Goal: Task Accomplishment & Management: Complete application form

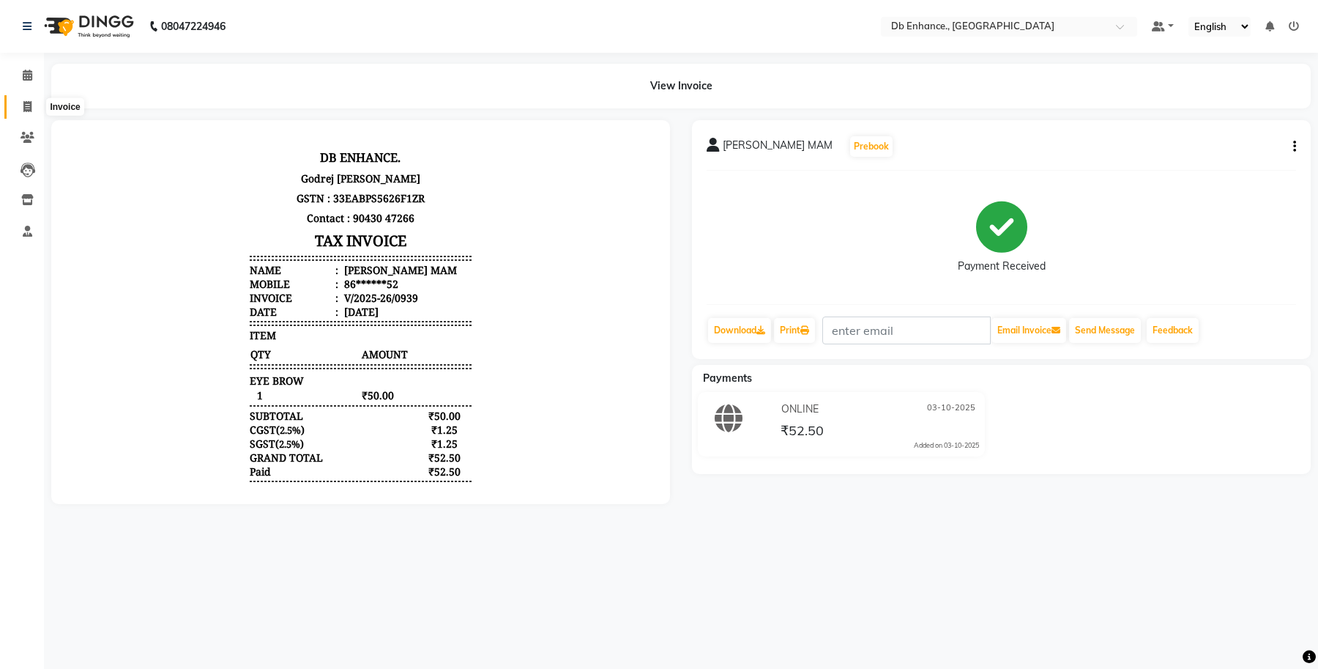
click at [27, 100] on span at bounding box center [28, 107] width 26 height 17
select select "service"
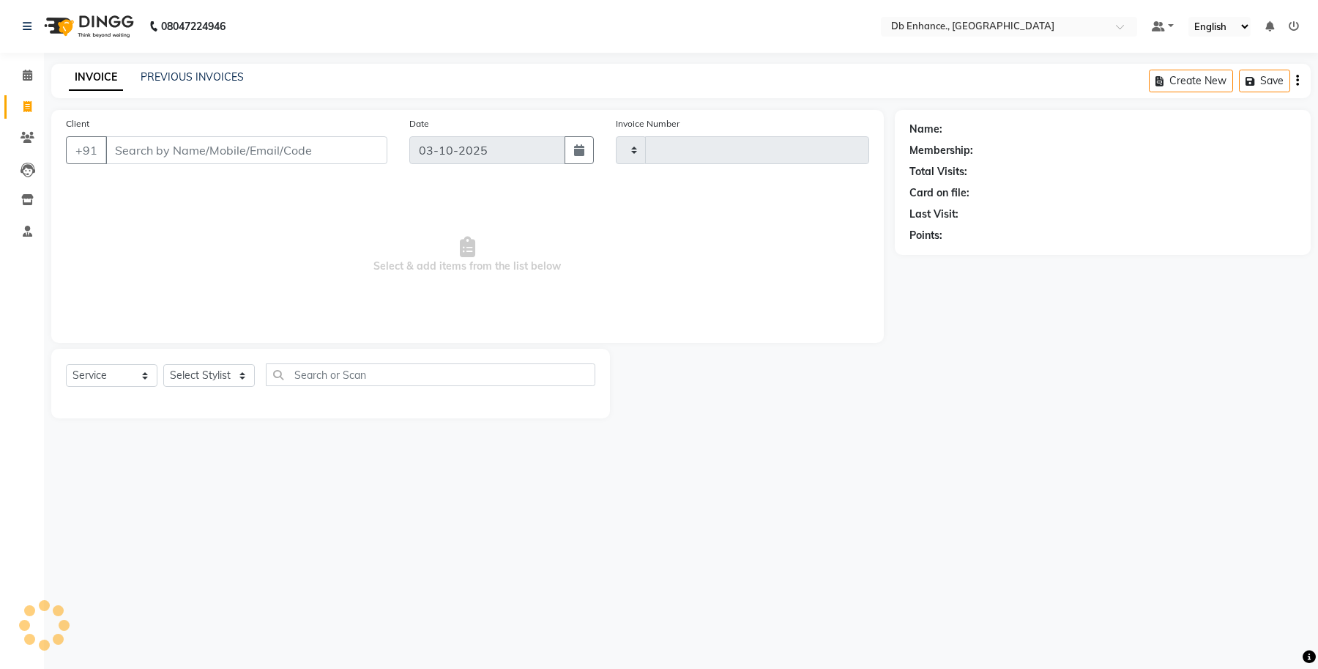
type input "0940"
select select "4474"
click at [172, 154] on input "Client" at bounding box center [246, 150] width 282 height 28
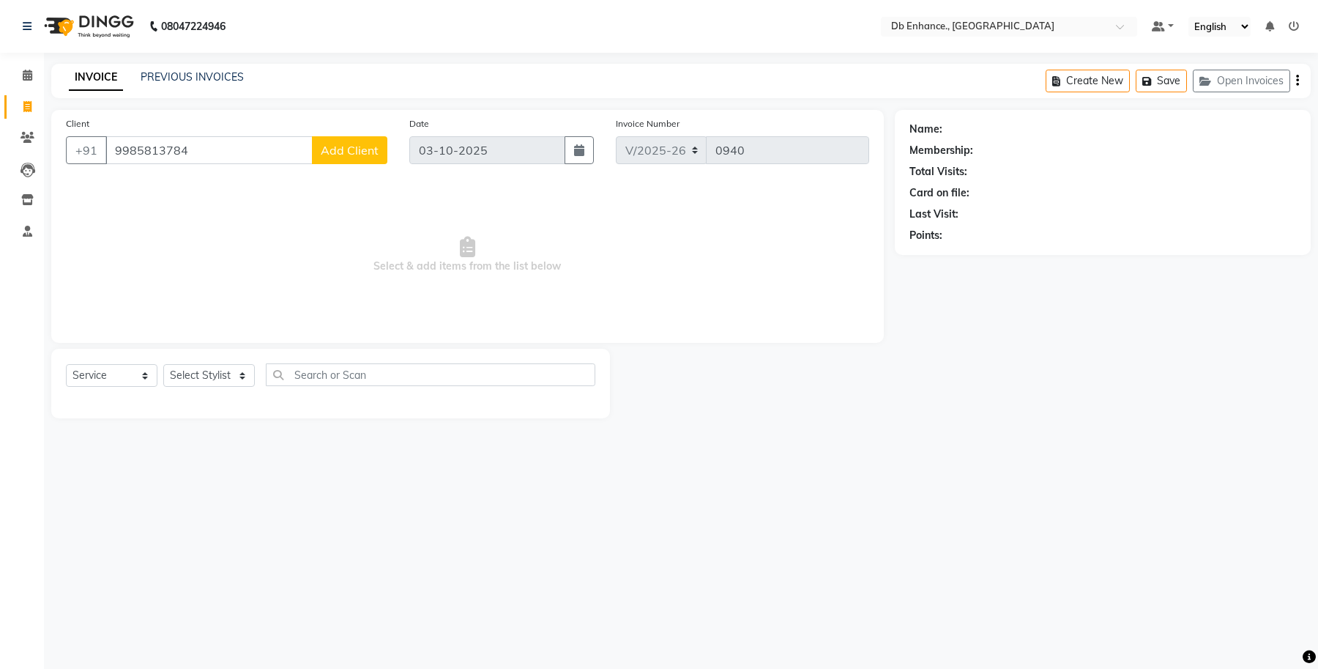
type input "9985813784"
click at [375, 154] on span "Add Client" at bounding box center [350, 150] width 58 height 15
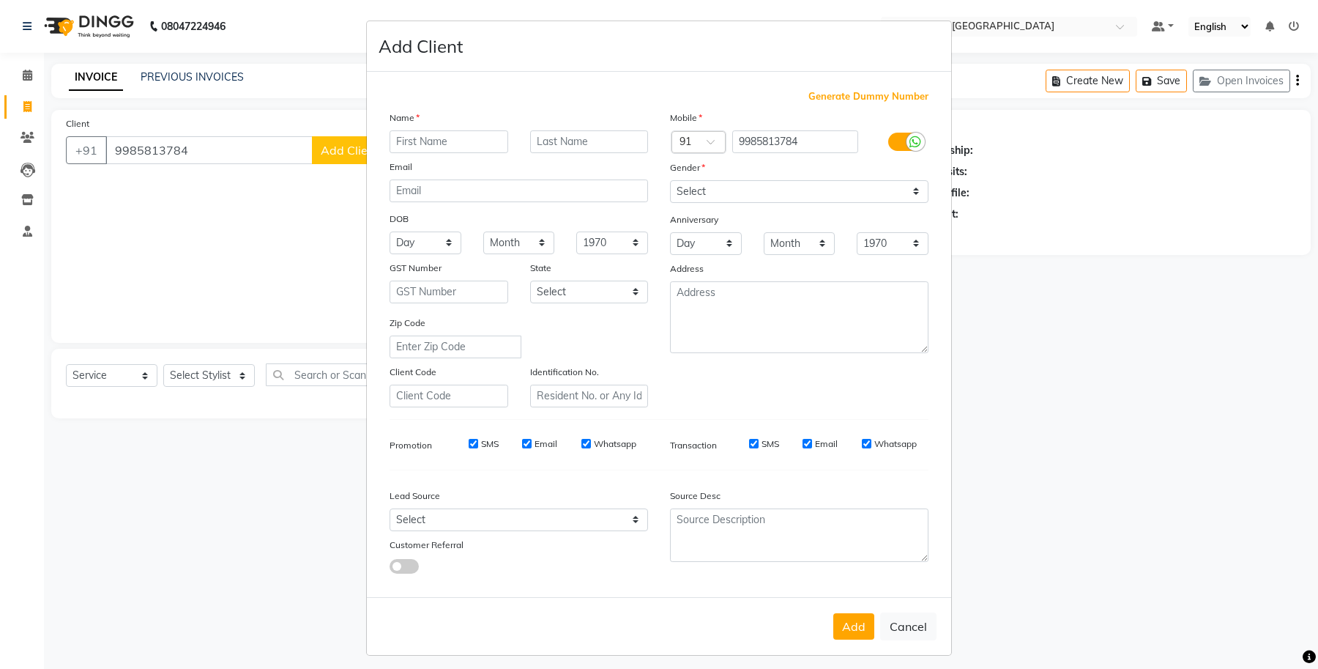
click at [433, 144] on input "text" at bounding box center [449, 141] width 119 height 23
type input "kiran"
click at [912, 190] on select "Select Male Female Other Prefer Not To Say" at bounding box center [799, 191] width 259 height 23
select select "male"
click at [670, 180] on select "Select Male Female Other Prefer Not To Say" at bounding box center [799, 191] width 259 height 23
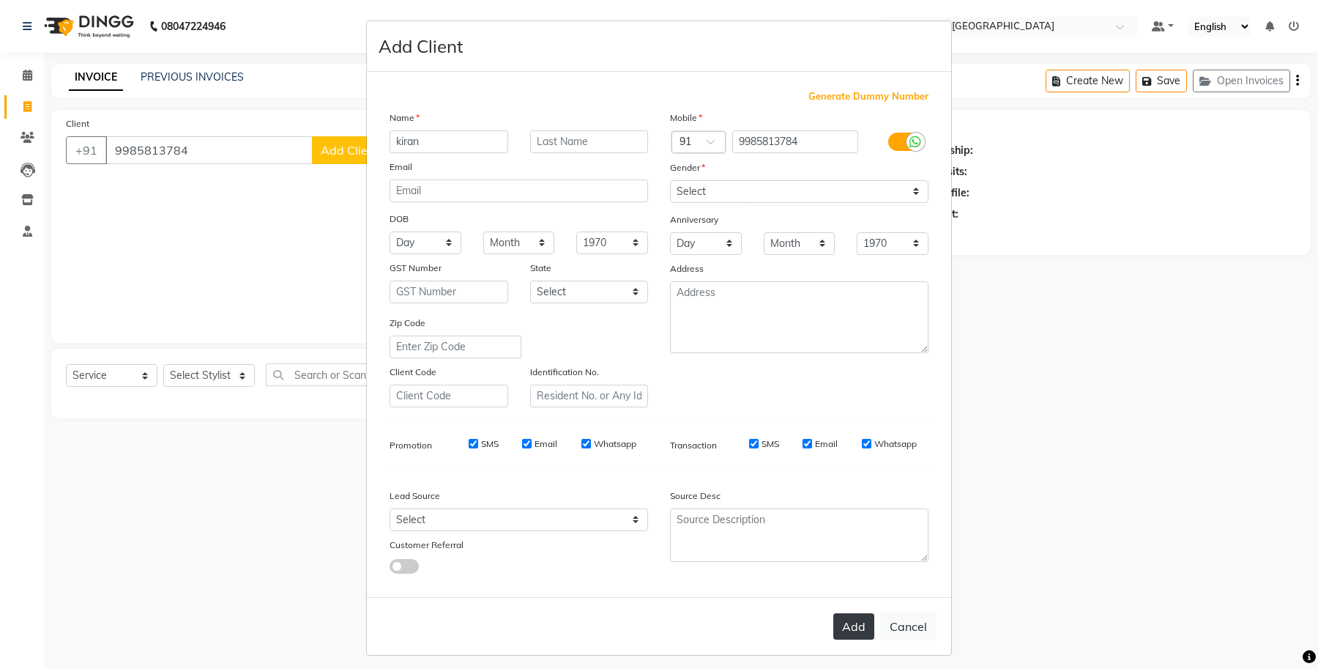
click at [847, 621] on button "Add" at bounding box center [853, 626] width 41 height 26
type input "99******84"
select select
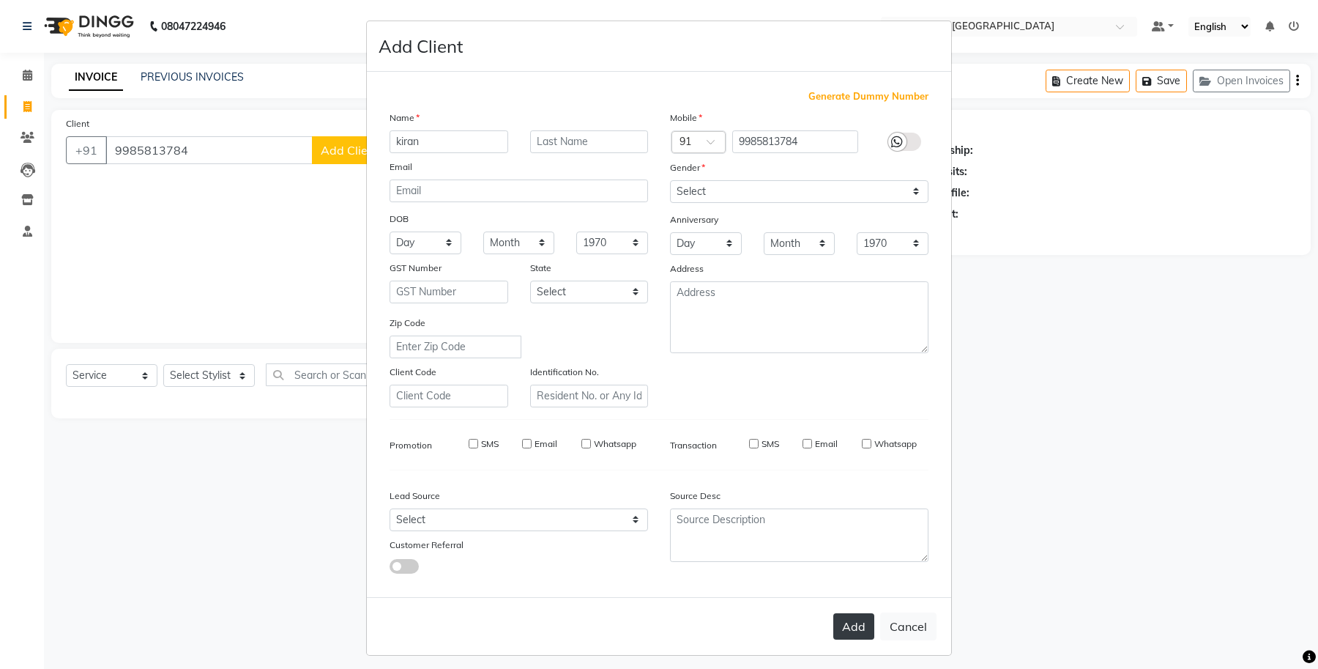
select select
checkbox input "false"
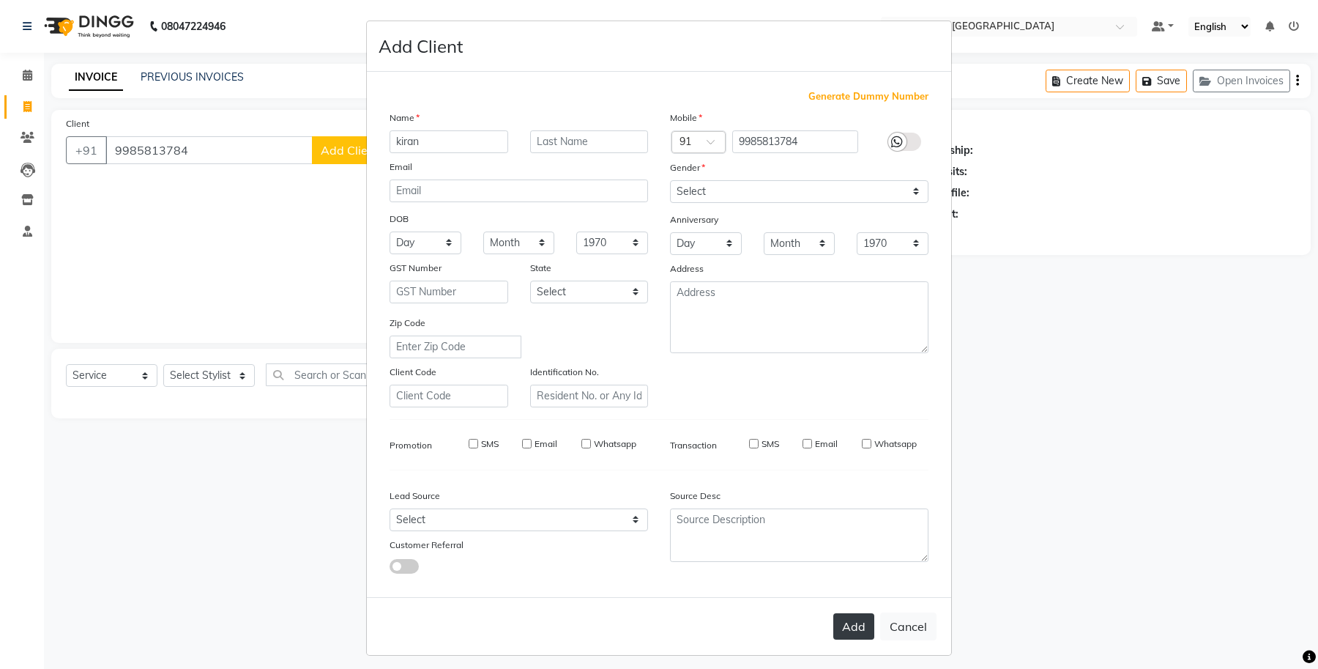
checkbox input "false"
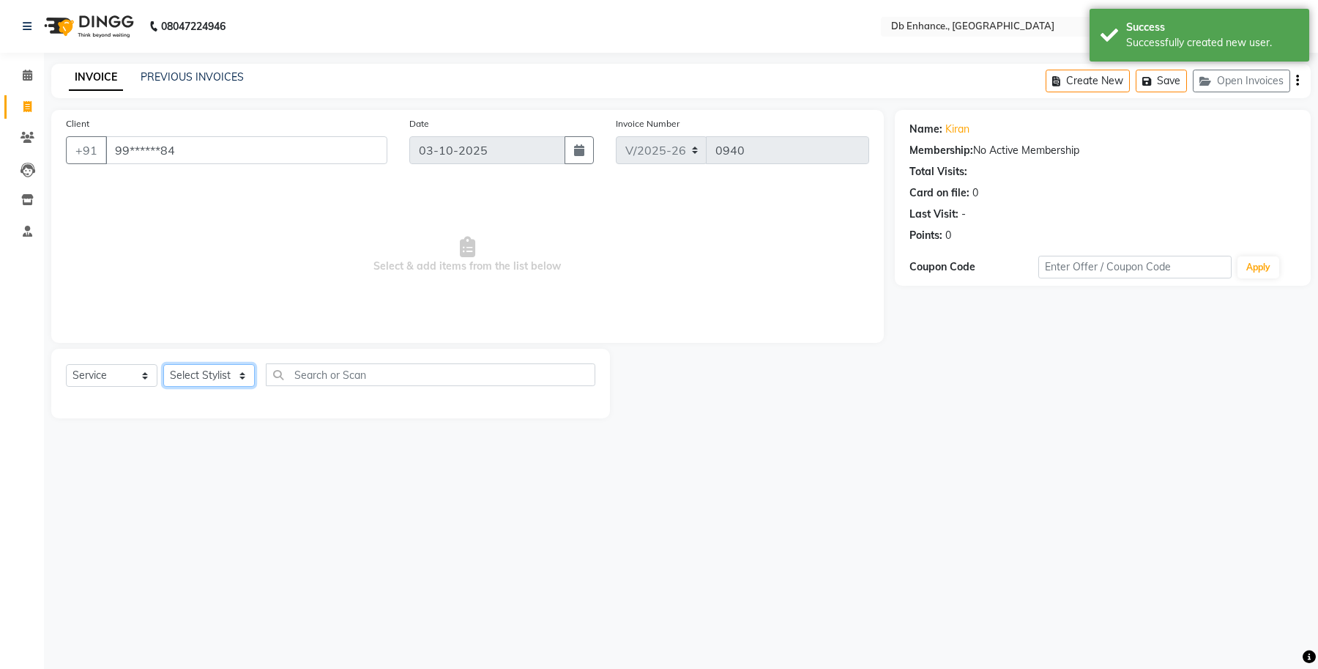
click at [242, 370] on select "Select Stylist [PERSON_NAME] [PERSON_NAME] [PERSON_NAME] [GEOGRAPHIC_DATA][PERS…" at bounding box center [209, 375] width 92 height 23
select select "25383"
click at [163, 364] on select "Select Stylist [PERSON_NAME] [PERSON_NAME] [PERSON_NAME] [GEOGRAPHIC_DATA][PERS…" at bounding box center [209, 375] width 92 height 23
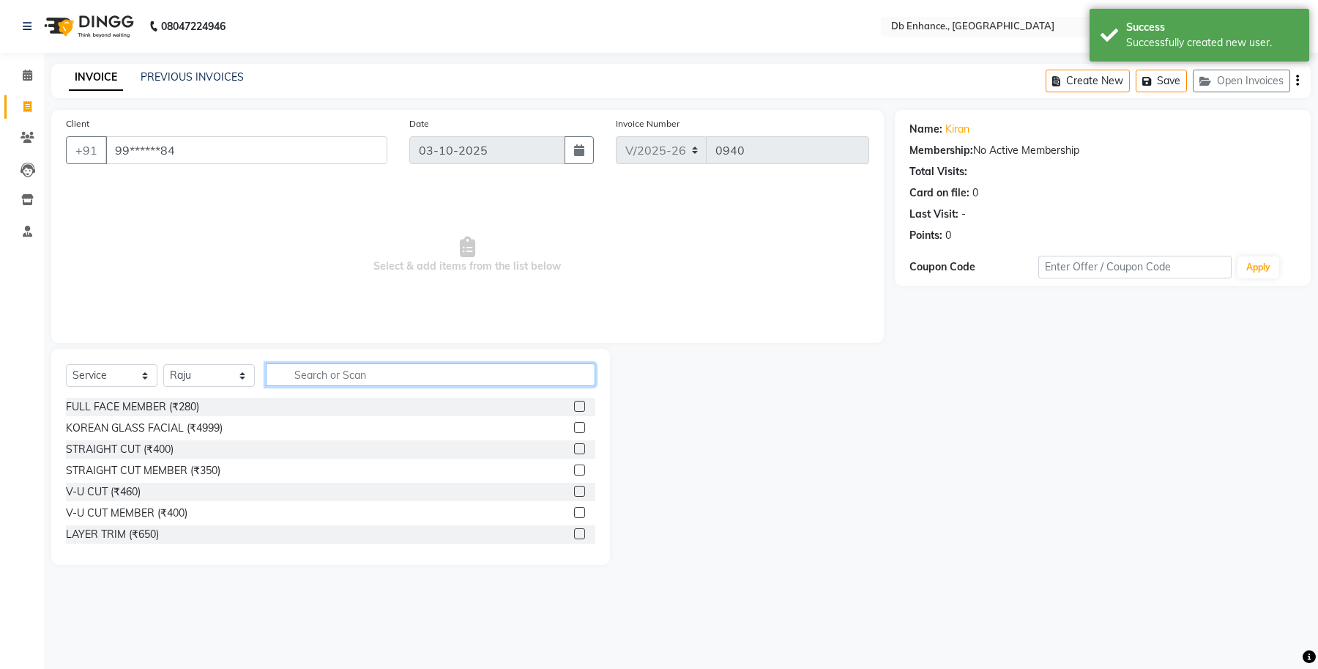
click at [343, 371] on input "text" at bounding box center [431, 374] width 330 height 23
type input "hair c"
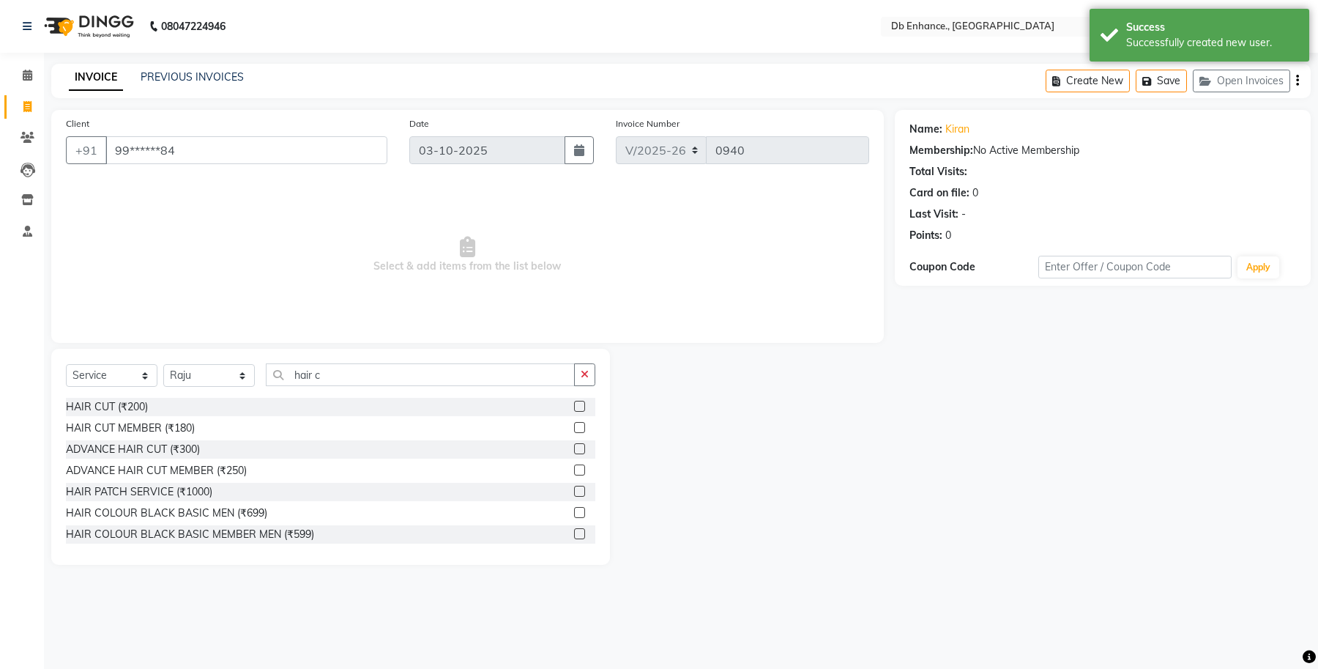
click at [574, 401] on label at bounding box center [579, 406] width 11 height 11
click at [574, 402] on input "checkbox" at bounding box center [579, 407] width 10 height 10
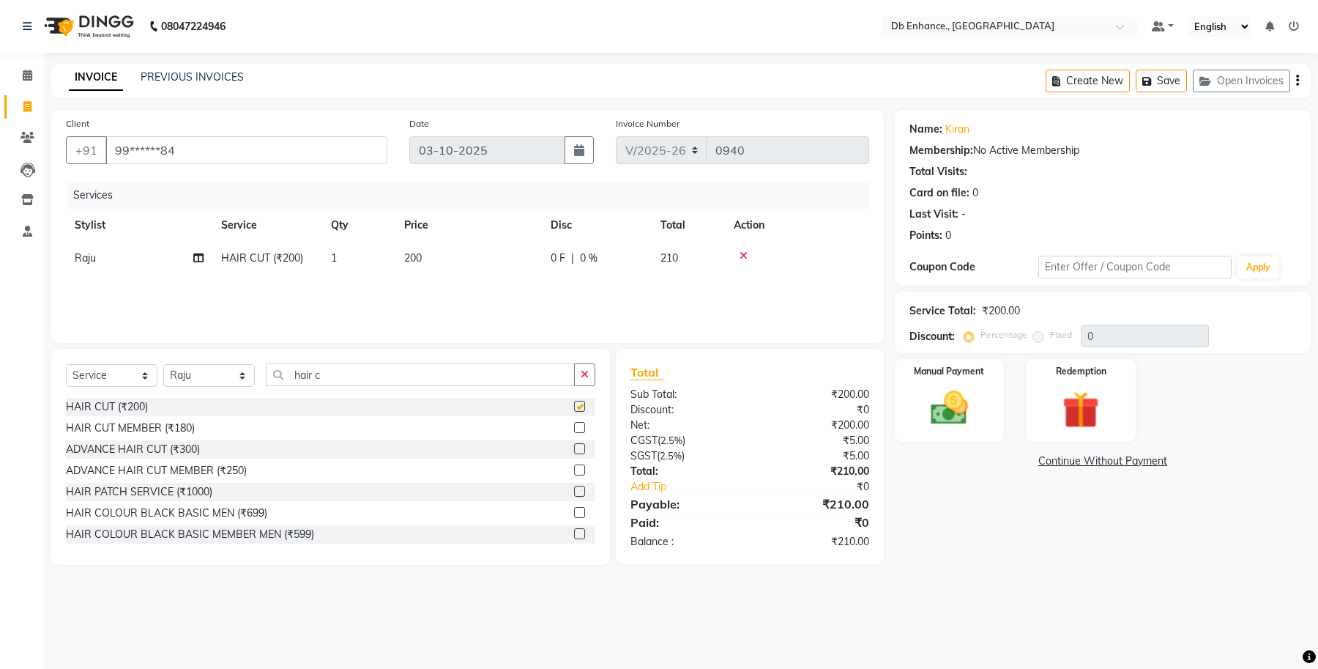
checkbox input "false"
click at [943, 401] on img at bounding box center [949, 408] width 62 height 45
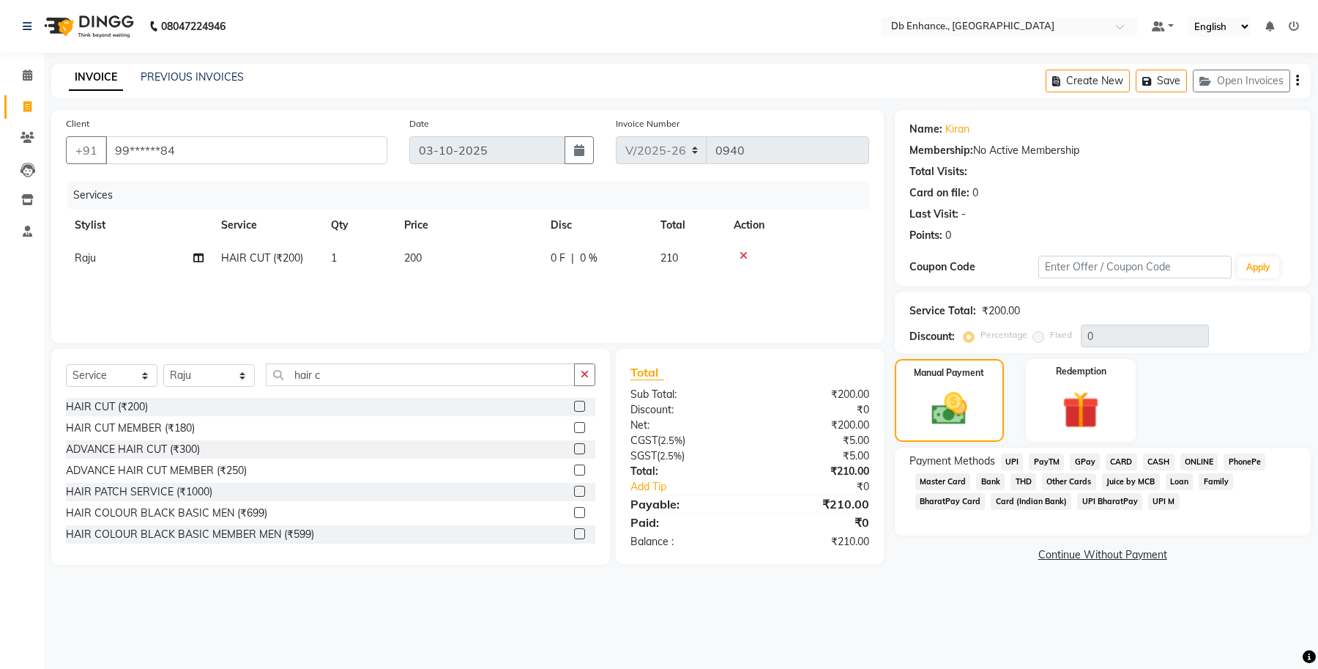
click at [1202, 458] on span "ONLINE" at bounding box center [1200, 461] width 38 height 17
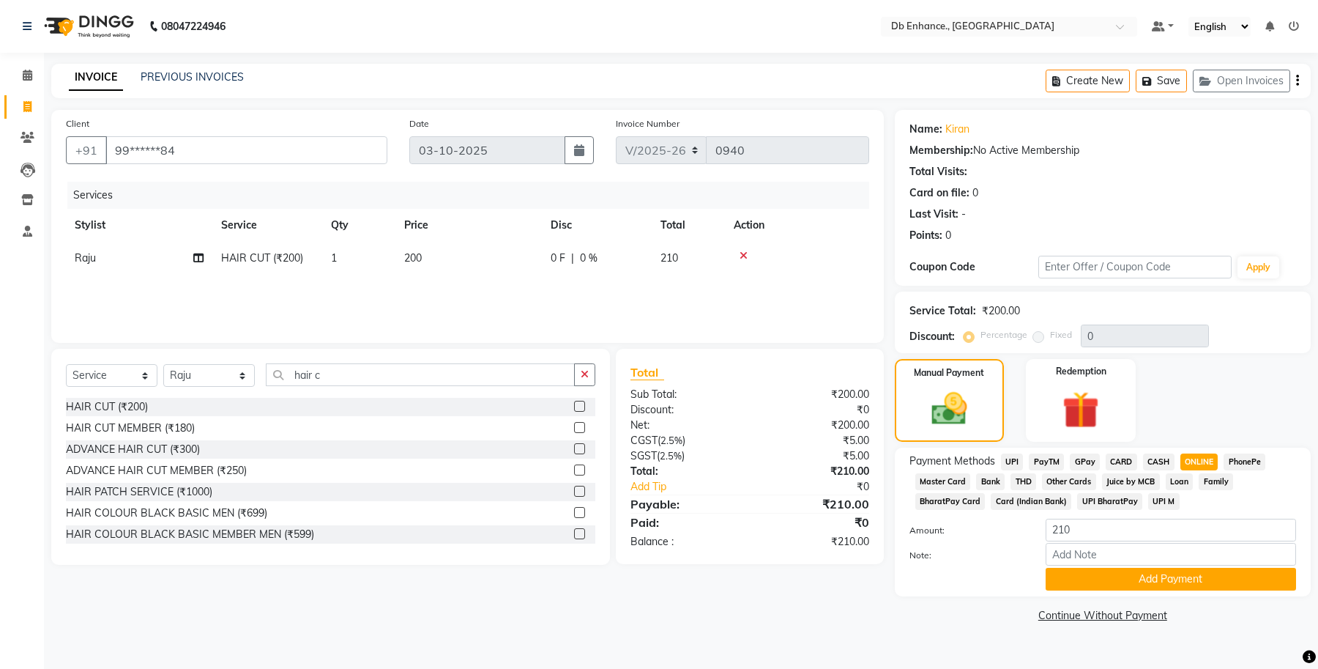
click at [1210, 590] on div "Payment Methods UPI PayTM GPay CARD CASH ONLINE PhonePe Master Card Bank THD Ot…" at bounding box center [1103, 521] width 416 height 149
click at [1208, 579] on button "Add Payment" at bounding box center [1171, 579] width 250 height 23
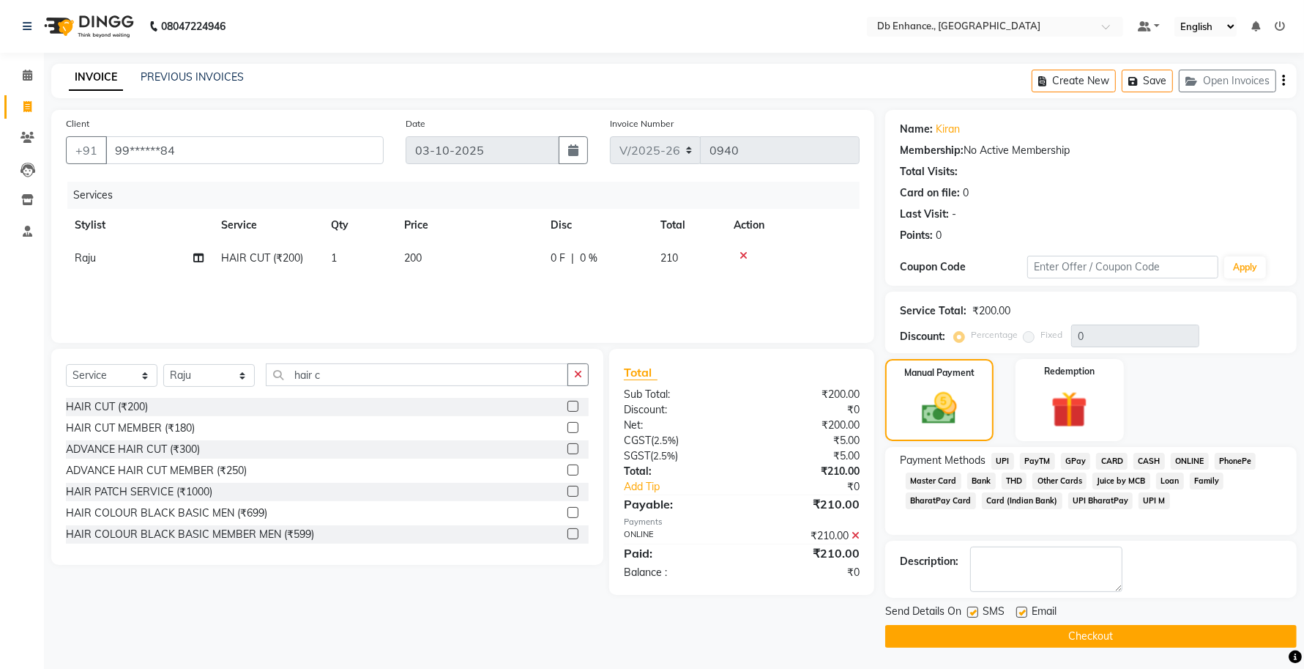
click at [1023, 612] on label at bounding box center [1021, 611] width 11 height 11
click at [1023, 612] on input "checkbox" at bounding box center [1021, 613] width 10 height 10
checkbox input "false"
click at [973, 611] on label at bounding box center [972, 611] width 11 height 11
click at [973, 611] on input "checkbox" at bounding box center [972, 613] width 10 height 10
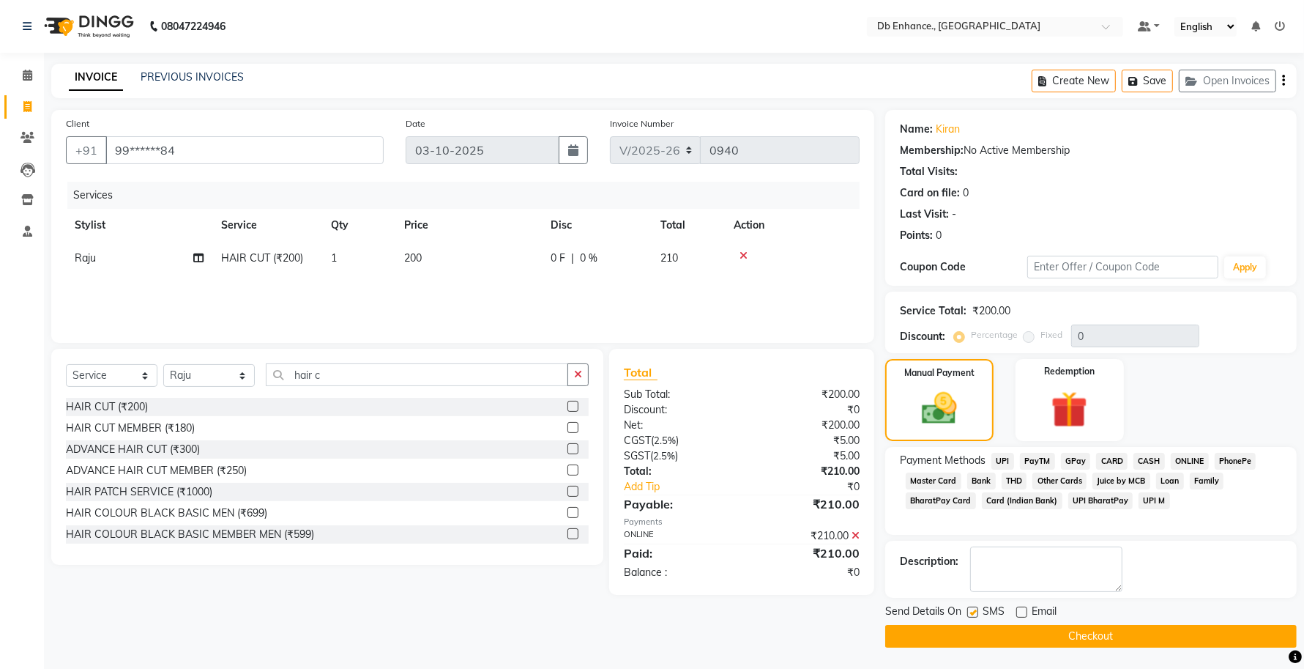
checkbox input "false"
click at [974, 628] on button "Checkout" at bounding box center [1091, 636] width 412 height 23
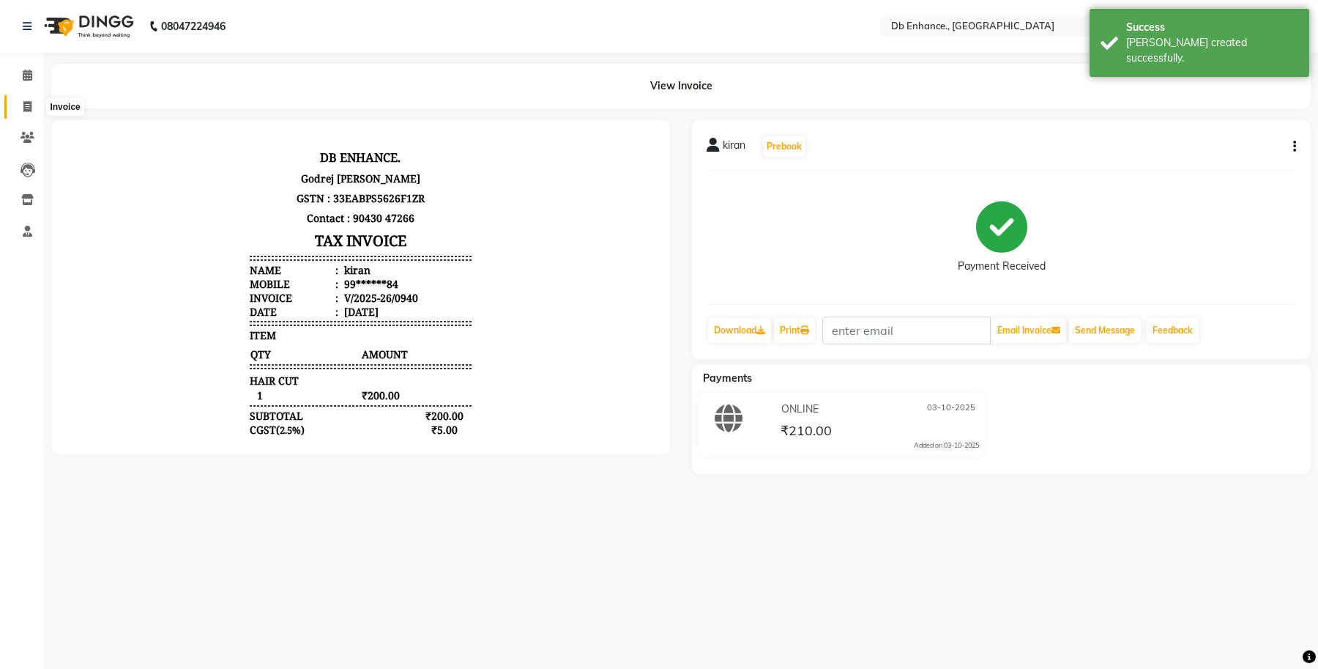
click at [24, 107] on icon at bounding box center [27, 106] width 8 height 11
select select "service"
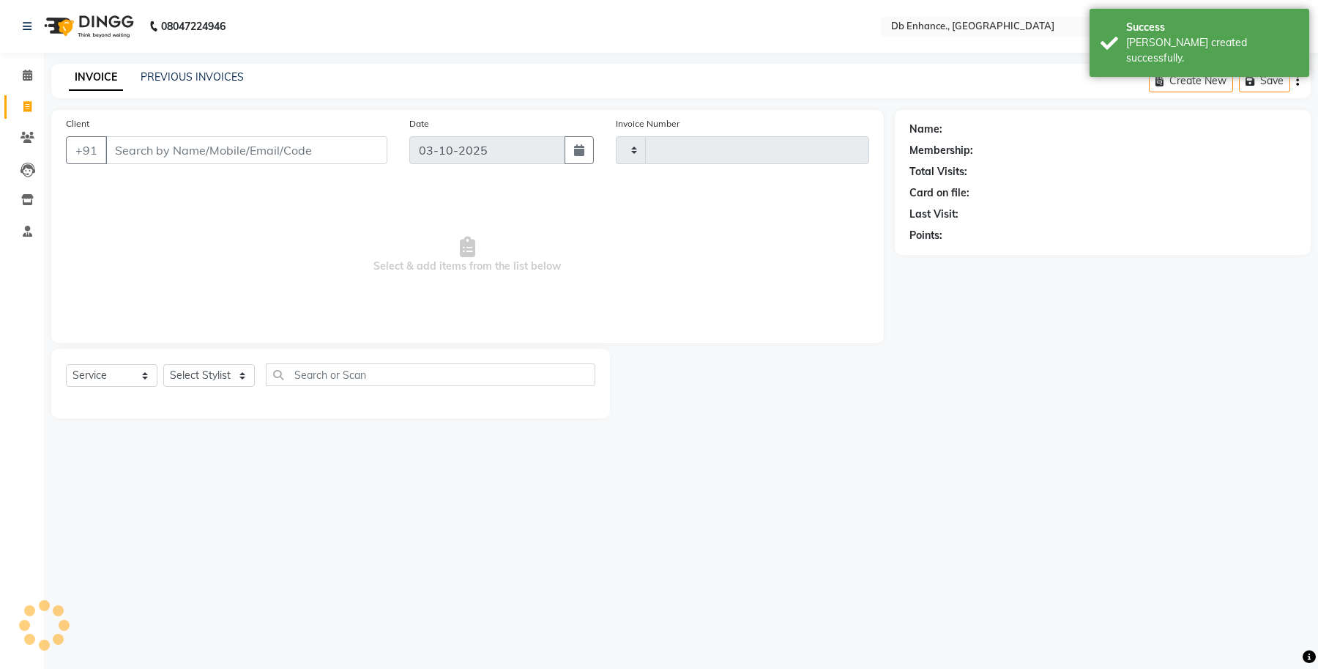
type input "0941"
select select "4474"
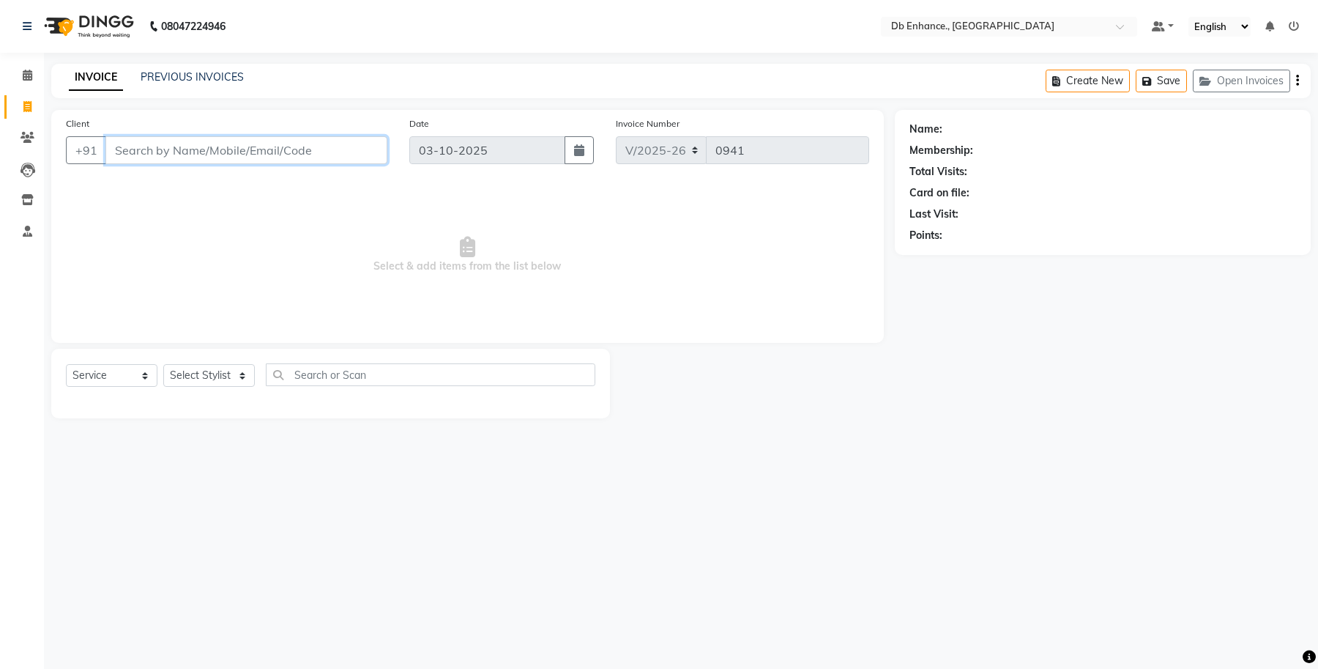
click at [239, 161] on input "Client" at bounding box center [246, 150] width 282 height 28
type input "9"
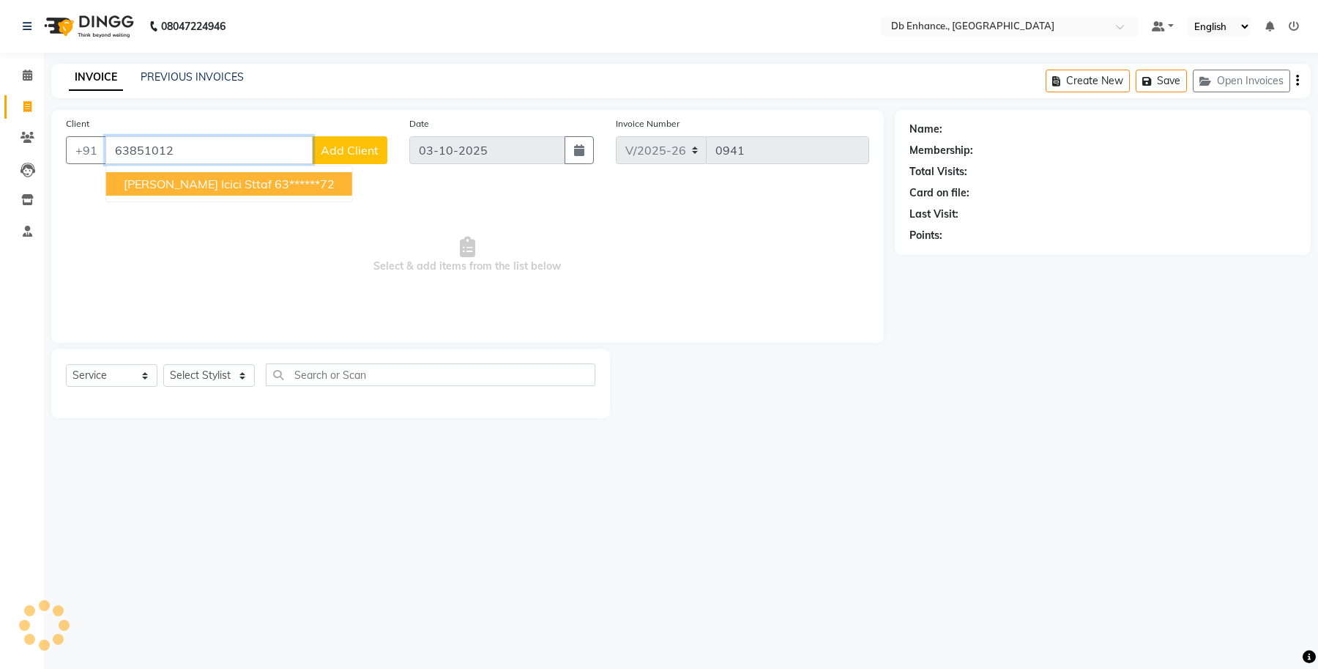
click at [275, 176] on ngb-highlight "63******72" at bounding box center [305, 183] width 60 height 15
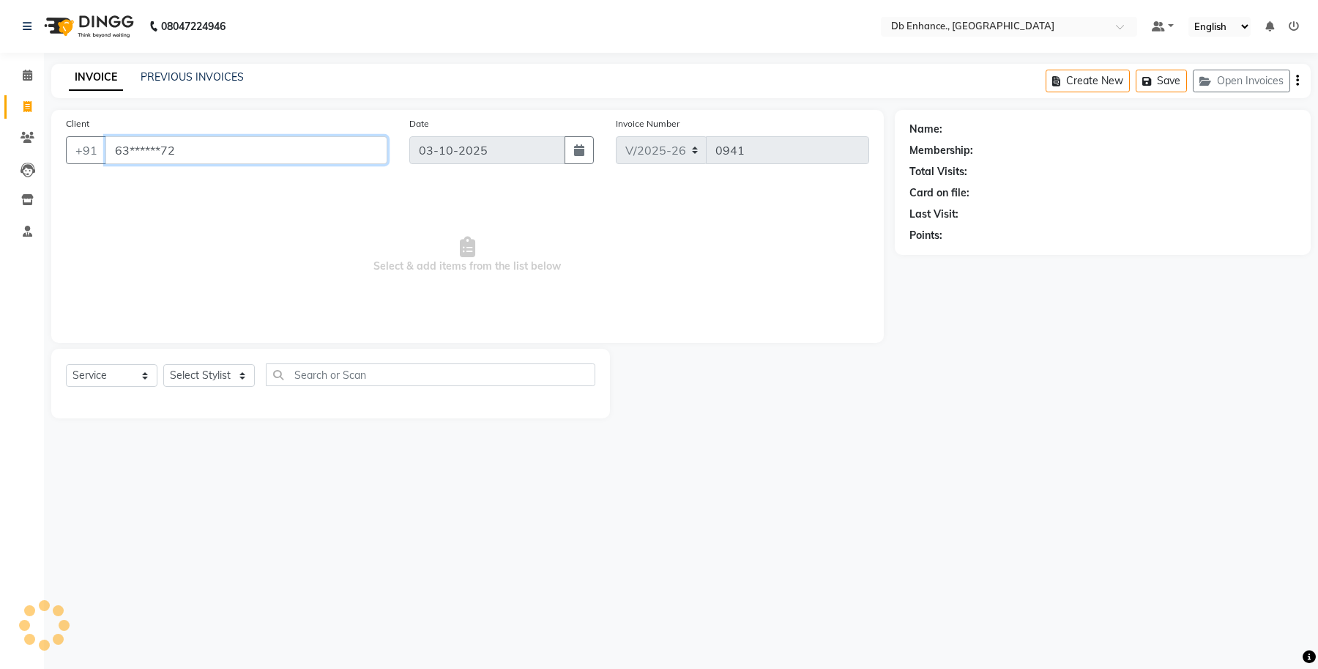
type input "63******72"
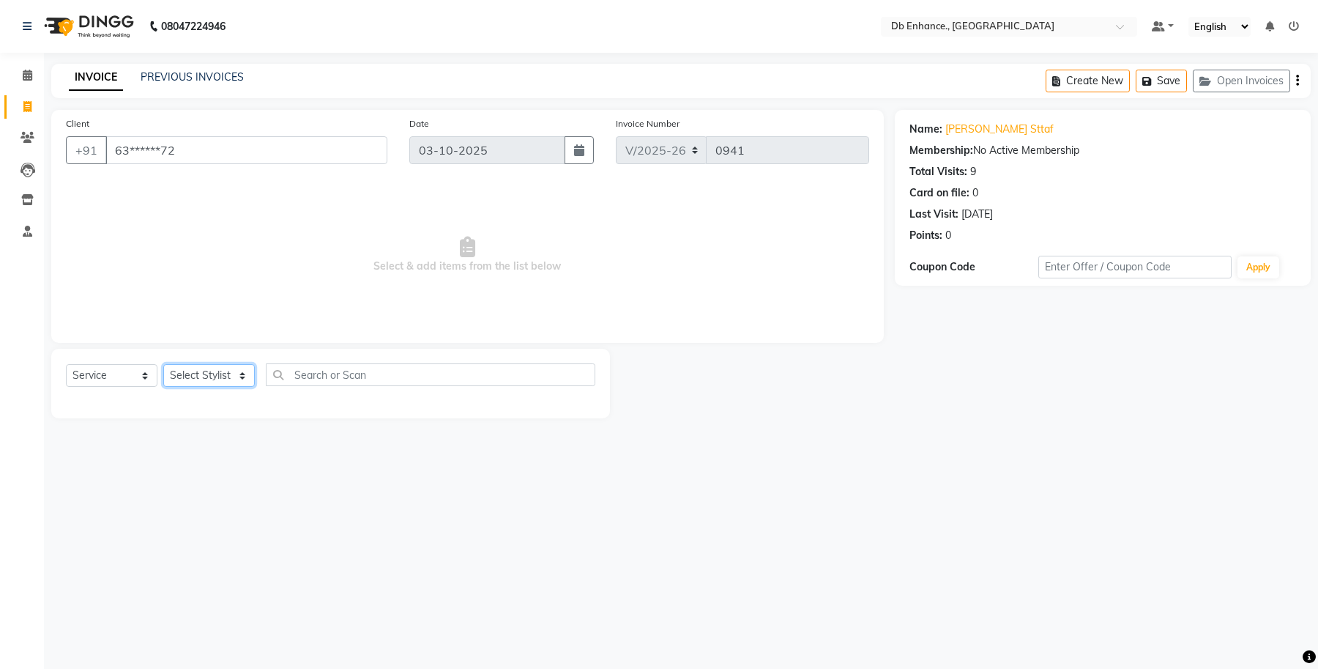
click at [249, 382] on select "Select Stylist [PERSON_NAME] [PERSON_NAME] [PERSON_NAME] [GEOGRAPHIC_DATA][PERS…" at bounding box center [209, 375] width 92 height 23
select select "67593"
click at [163, 364] on select "Select Stylist [PERSON_NAME] [PERSON_NAME] [PERSON_NAME] [GEOGRAPHIC_DATA][PERS…" at bounding box center [209, 375] width 92 height 23
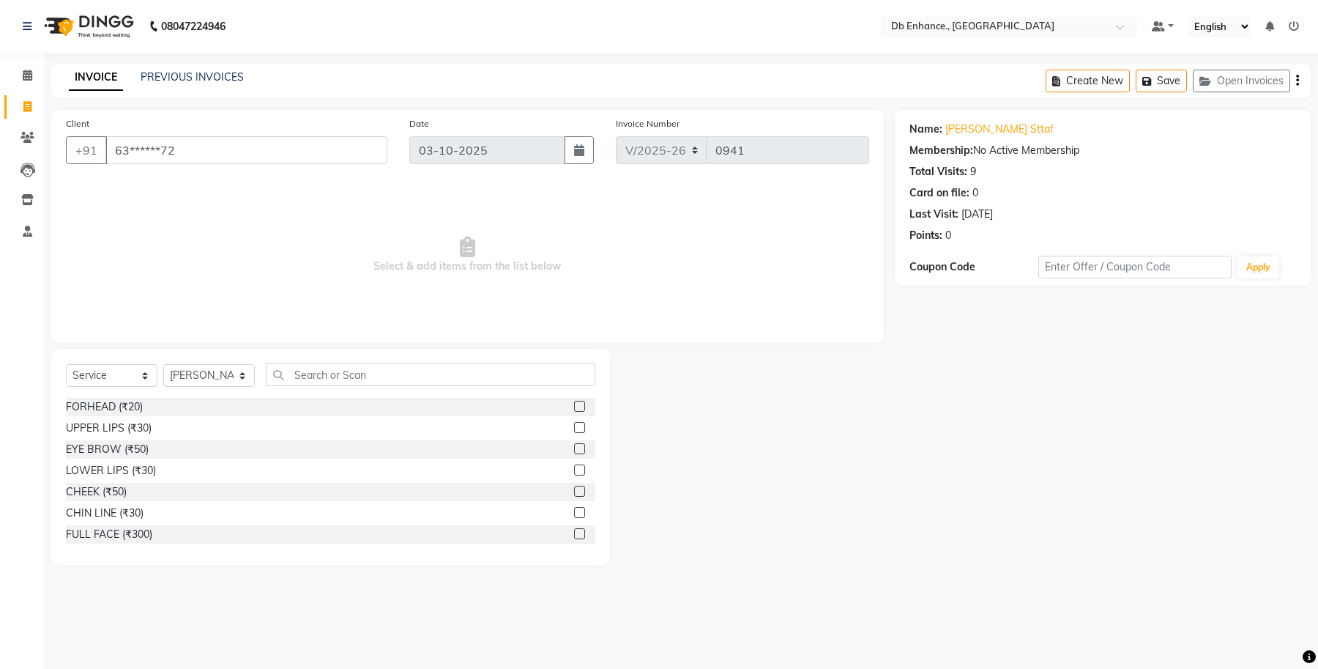
click at [574, 448] on label at bounding box center [579, 448] width 11 height 11
click at [574, 448] on input "checkbox" at bounding box center [579, 450] width 10 height 10
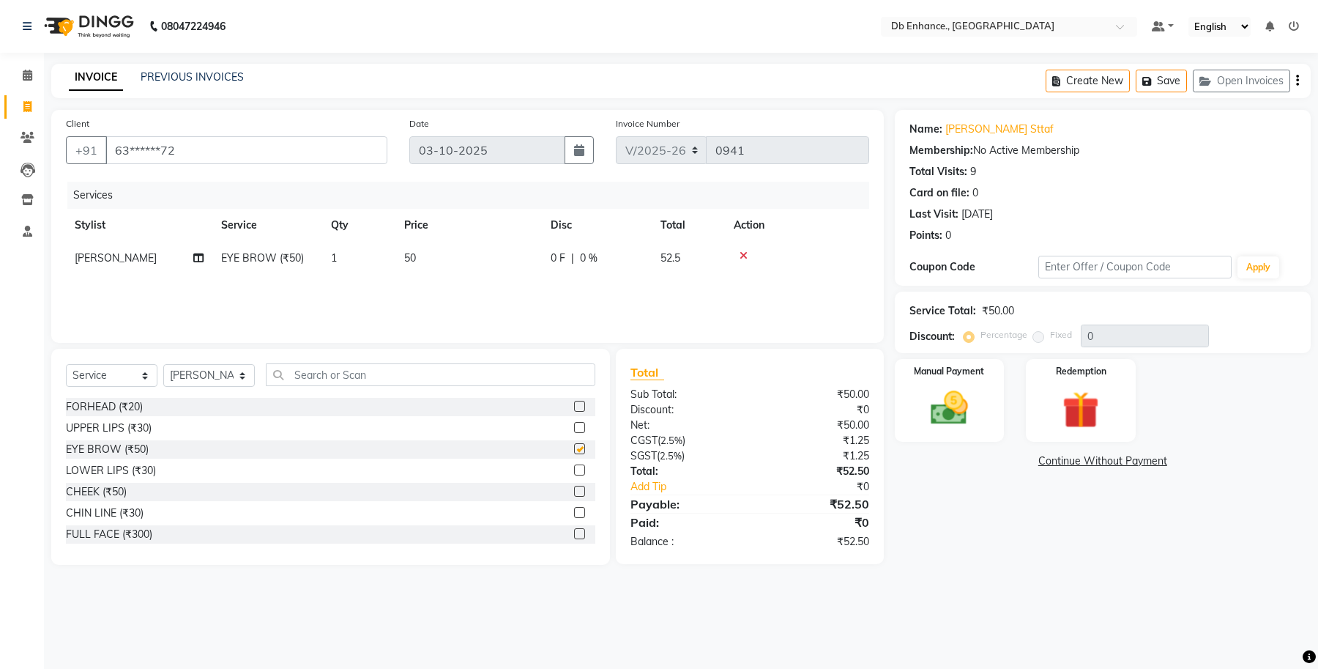
checkbox input "false"
click at [946, 375] on label "Manual Payment" at bounding box center [949, 370] width 73 height 14
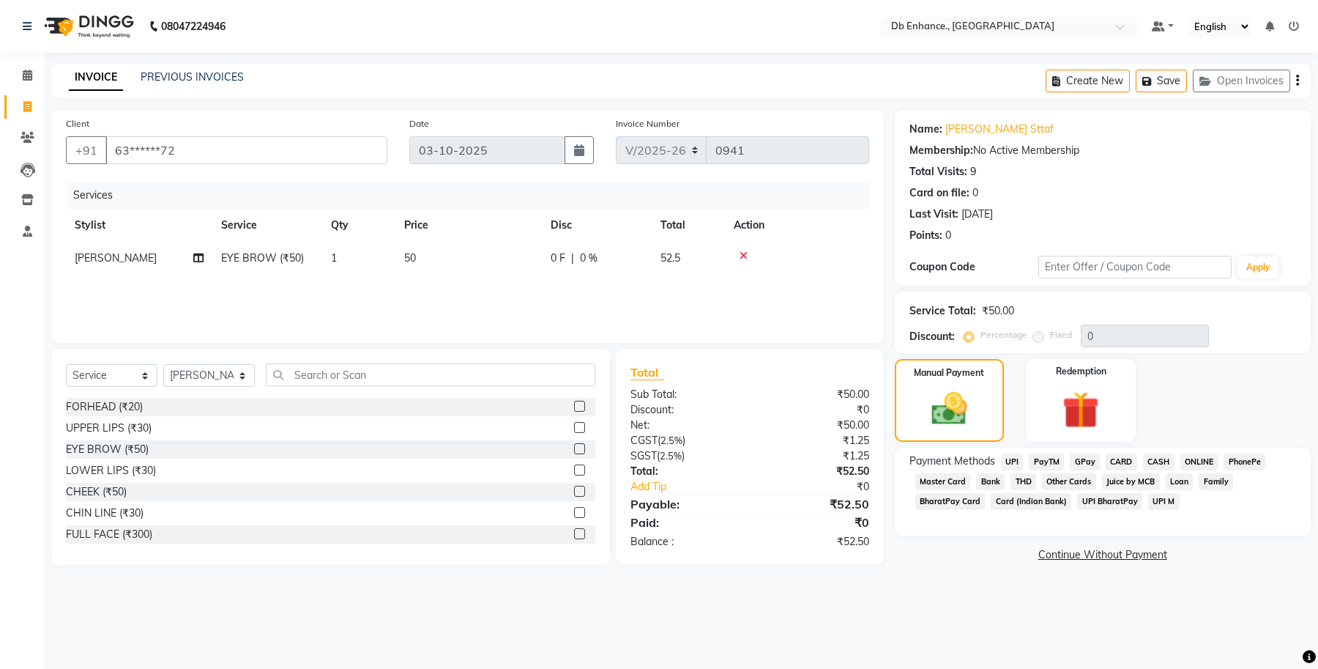
click at [1200, 458] on span "ONLINE" at bounding box center [1200, 461] width 38 height 17
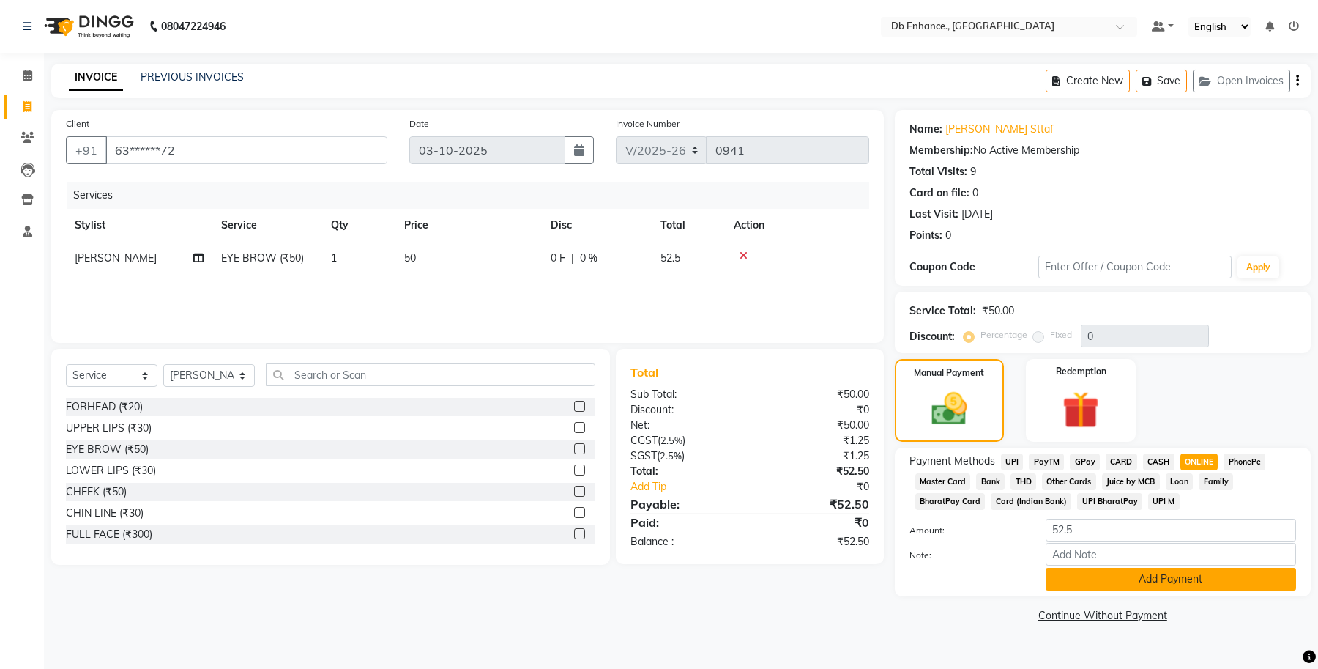
click at [1147, 580] on button "Add Payment" at bounding box center [1171, 579] width 250 height 23
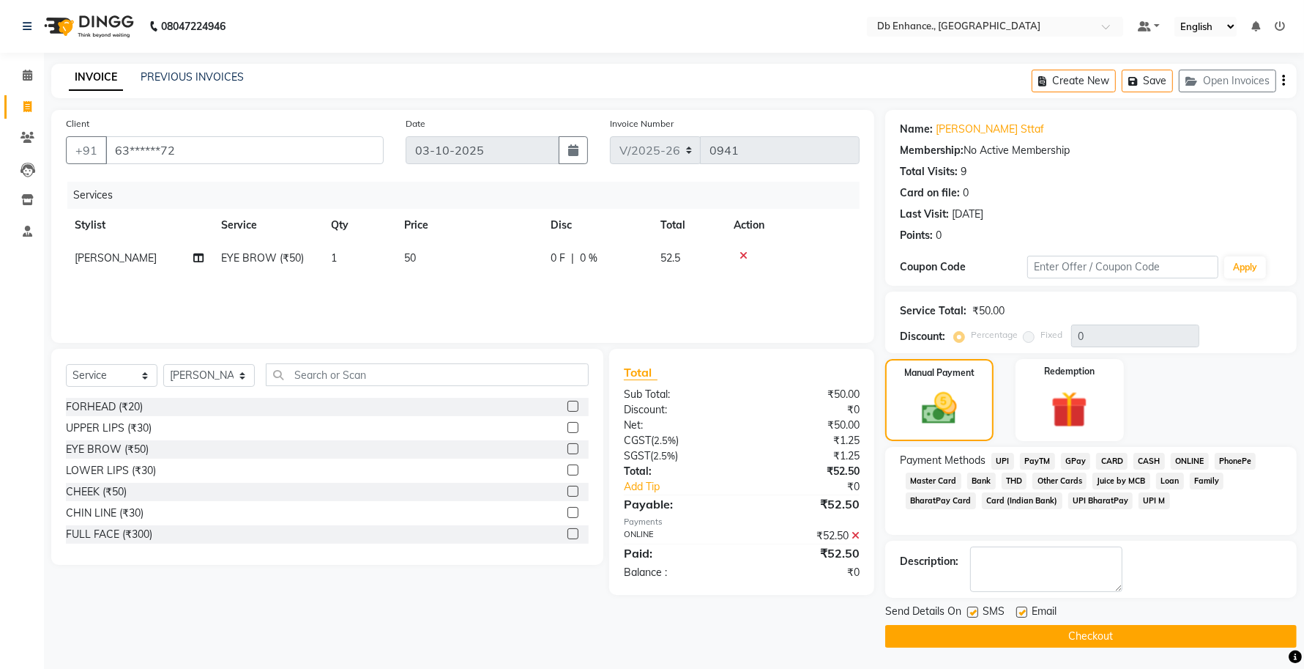
click at [1026, 612] on label at bounding box center [1021, 611] width 11 height 11
click at [1026, 612] on input "checkbox" at bounding box center [1021, 613] width 10 height 10
checkbox input "false"
click at [972, 612] on label at bounding box center [972, 611] width 11 height 11
click at [972, 612] on input "checkbox" at bounding box center [972, 613] width 10 height 10
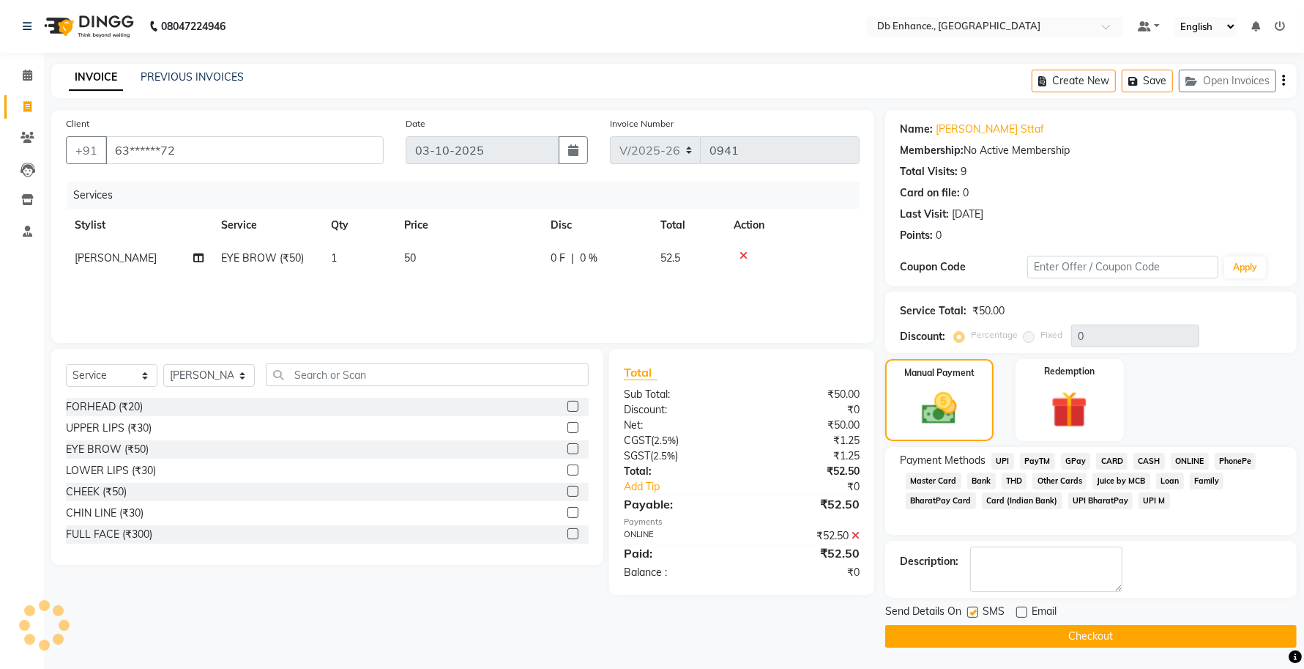
checkbox input "false"
click at [968, 637] on button "Checkout" at bounding box center [1091, 636] width 412 height 23
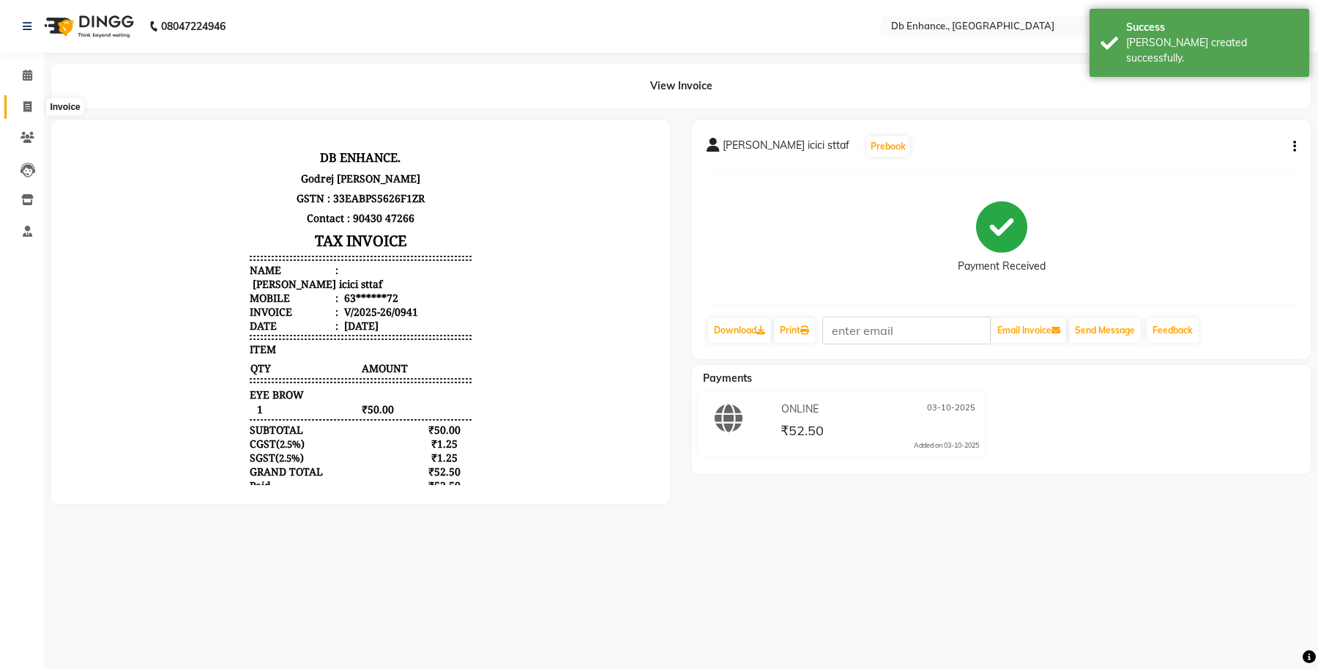
click at [19, 99] on span at bounding box center [28, 107] width 26 height 17
select select "4474"
select select "service"
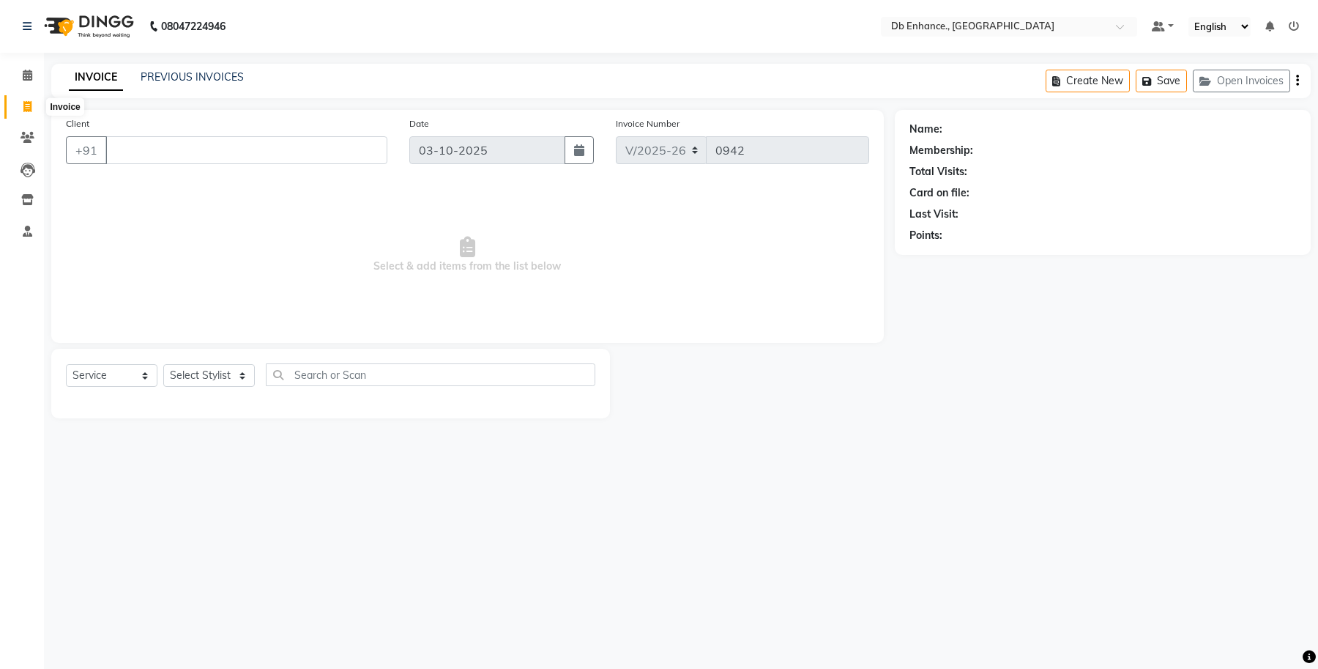
click at [19, 99] on span at bounding box center [28, 107] width 26 height 17
select select "4474"
select select "service"
click at [306, 151] on input "Client" at bounding box center [246, 150] width 282 height 28
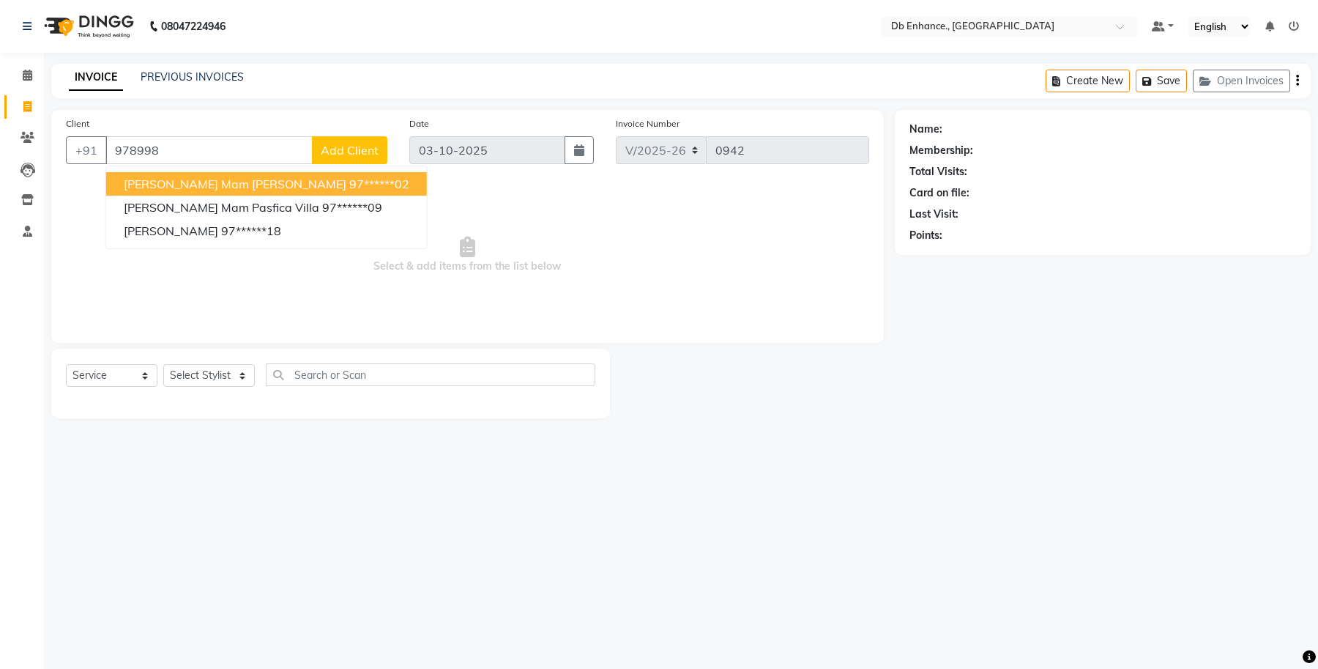
click at [349, 185] on ngb-highlight "97******02" at bounding box center [379, 183] width 60 height 15
type input "97******02"
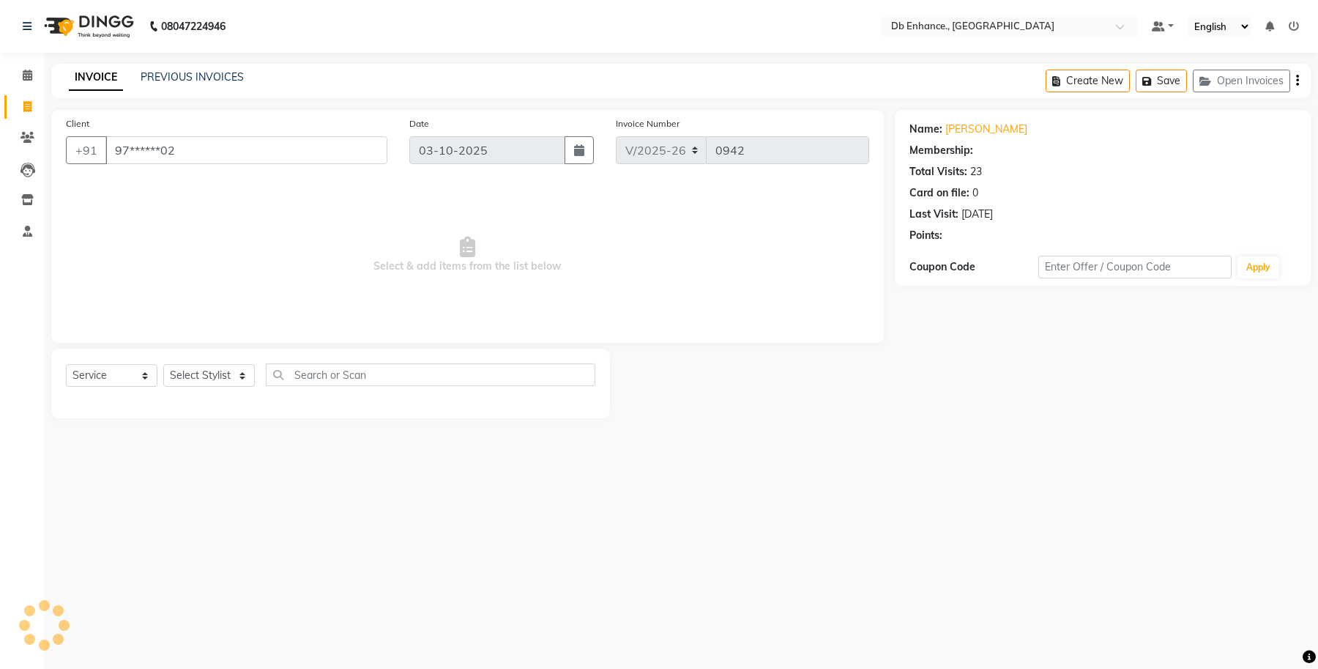
select select "1: Object"
click at [242, 375] on select "Select Stylist [PERSON_NAME] [PERSON_NAME] [PERSON_NAME] [GEOGRAPHIC_DATA][PERS…" at bounding box center [209, 375] width 92 height 23
select select "25380"
click at [163, 364] on select "Select Stylist [PERSON_NAME] [PERSON_NAME] [PERSON_NAME] [GEOGRAPHIC_DATA][PERS…" at bounding box center [209, 375] width 92 height 23
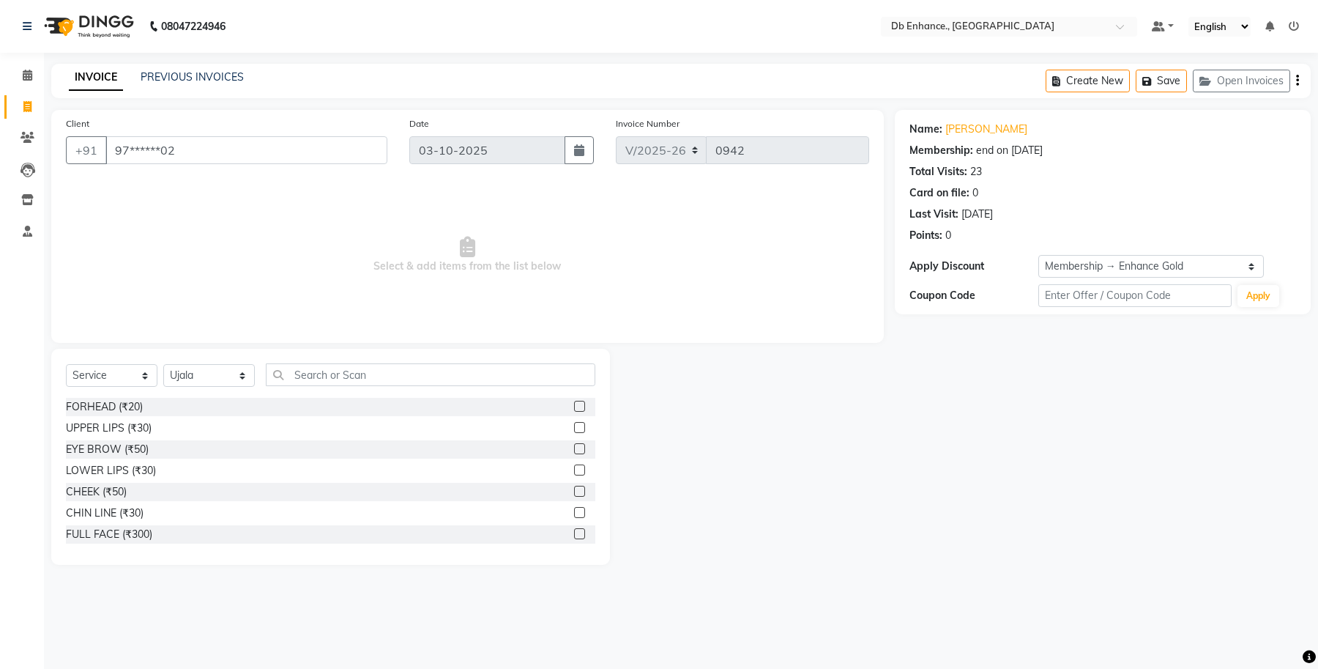
click at [574, 445] on label at bounding box center [579, 448] width 11 height 11
click at [574, 445] on input "checkbox" at bounding box center [579, 450] width 10 height 10
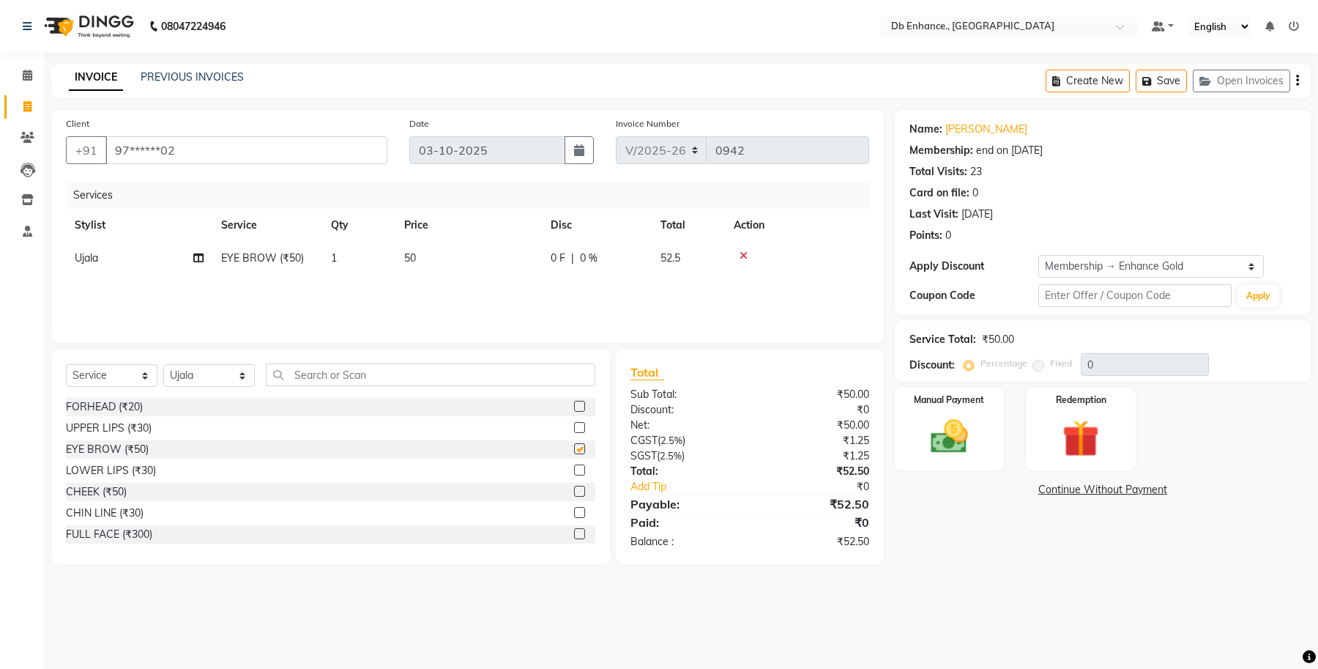
checkbox input "false"
click at [951, 456] on img at bounding box center [949, 436] width 62 height 45
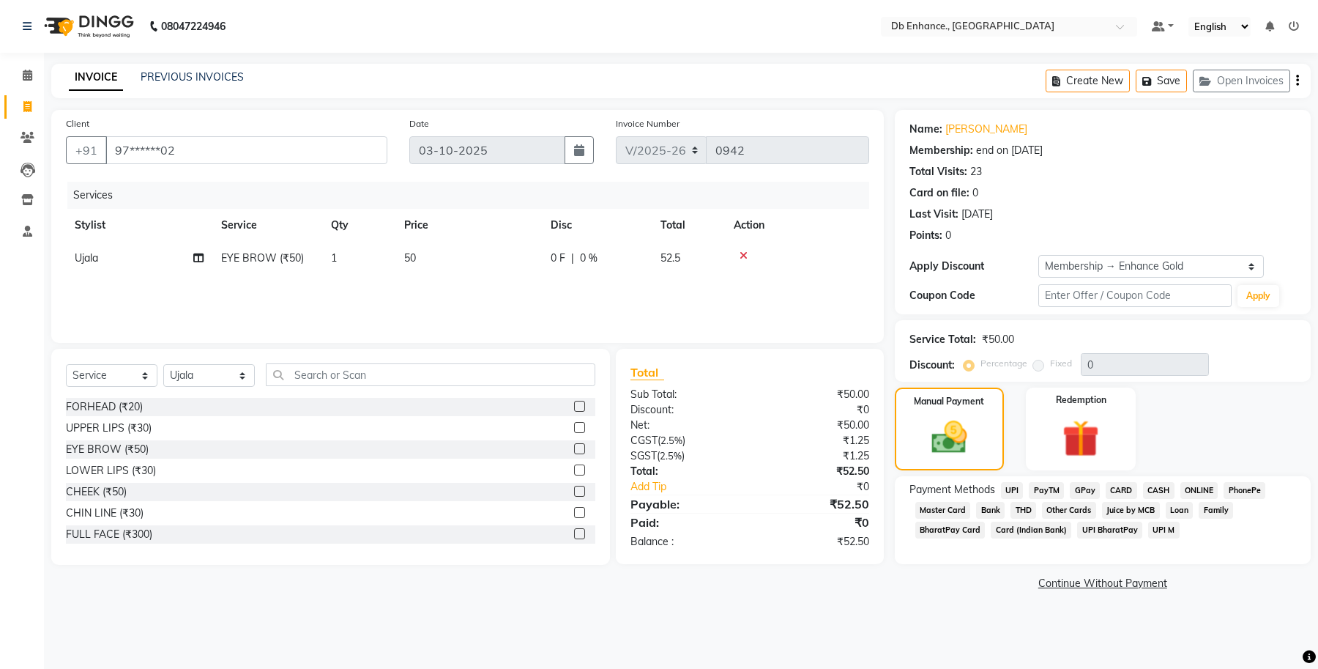
click at [1197, 491] on span "ONLINE" at bounding box center [1200, 490] width 38 height 17
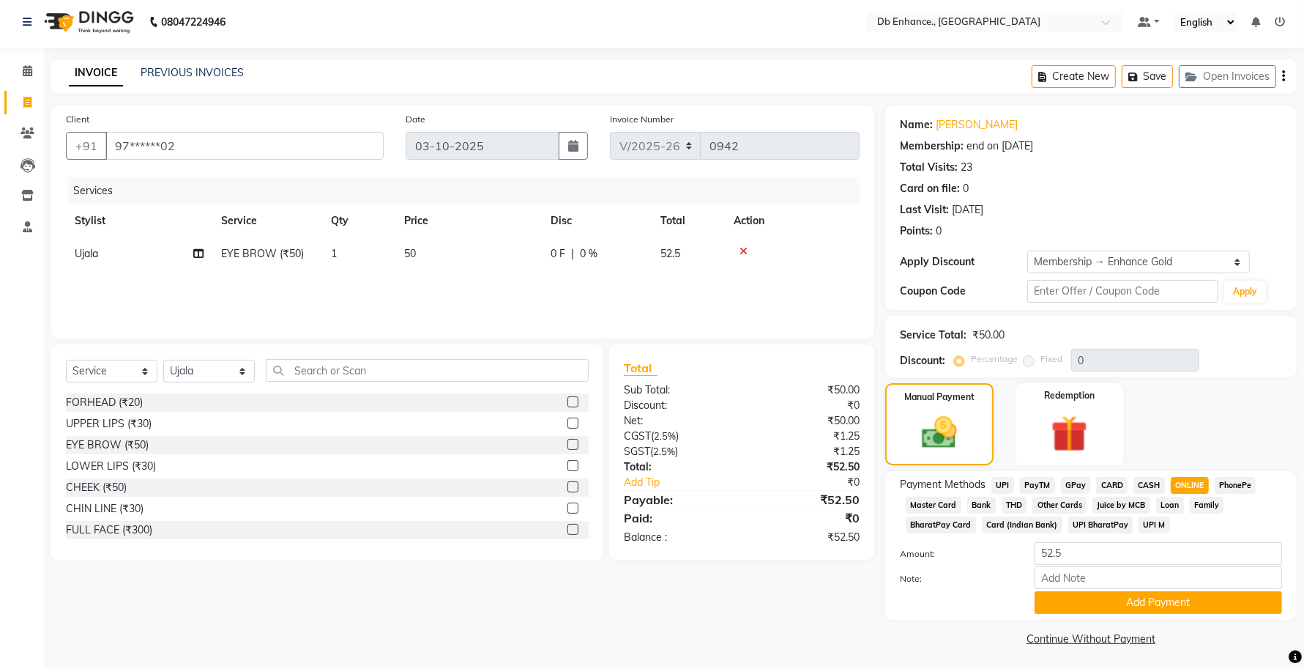
scroll to position [5, 0]
click at [1152, 602] on button "Add Payment" at bounding box center [1159, 601] width 248 height 23
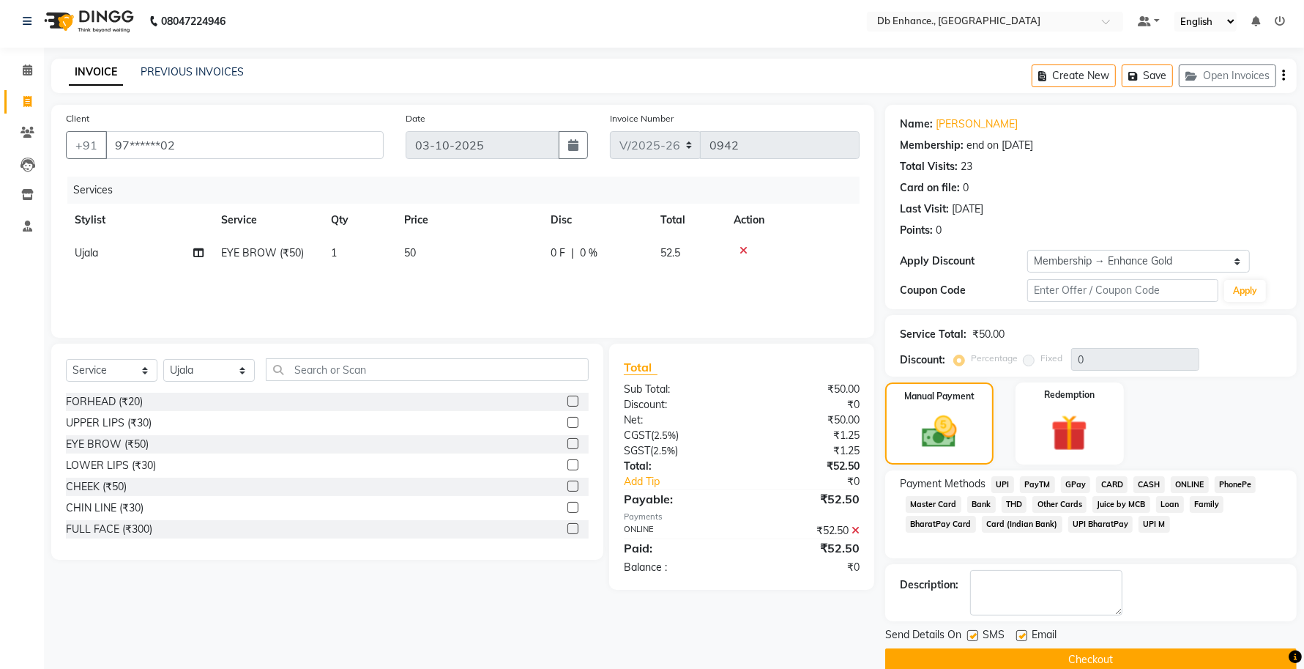
click at [1022, 634] on label at bounding box center [1021, 635] width 11 height 11
click at [1022, 634] on input "checkbox" at bounding box center [1021, 636] width 10 height 10
checkbox input "false"
click at [975, 635] on label at bounding box center [972, 635] width 11 height 11
click at [975, 635] on input "checkbox" at bounding box center [972, 636] width 10 height 10
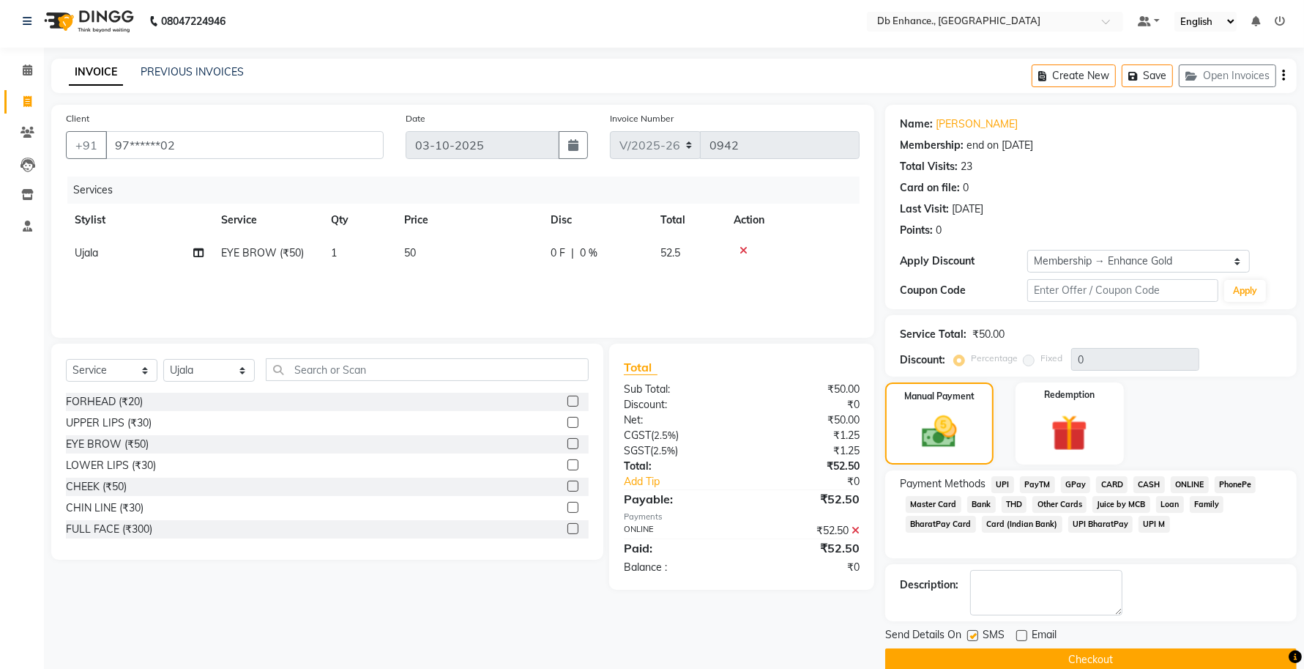
checkbox input "false"
click at [983, 665] on button "Checkout" at bounding box center [1091, 659] width 412 height 23
